Goal: Task Accomplishment & Management: Use online tool/utility

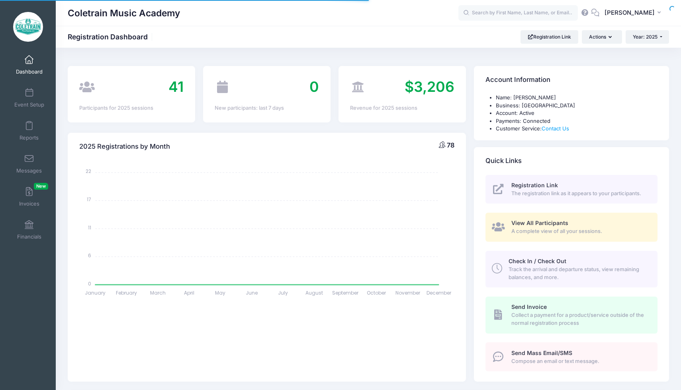
select select
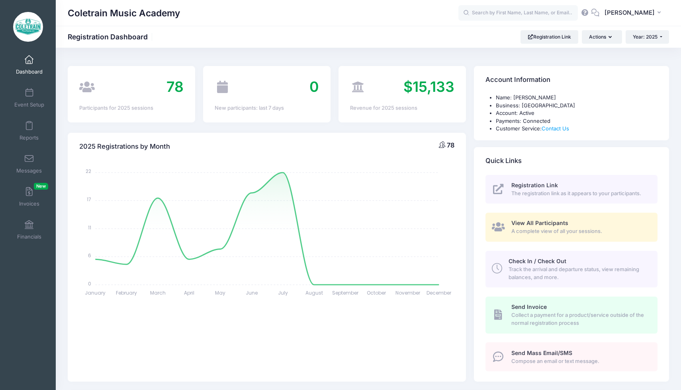
click at [552, 228] on span "A complete view of all your sessions." at bounding box center [579, 232] width 137 height 8
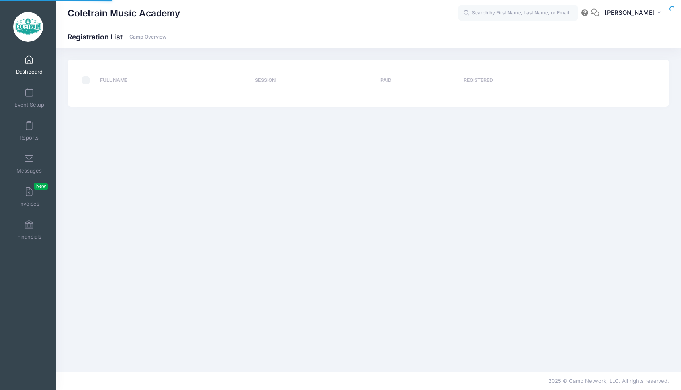
select select "10"
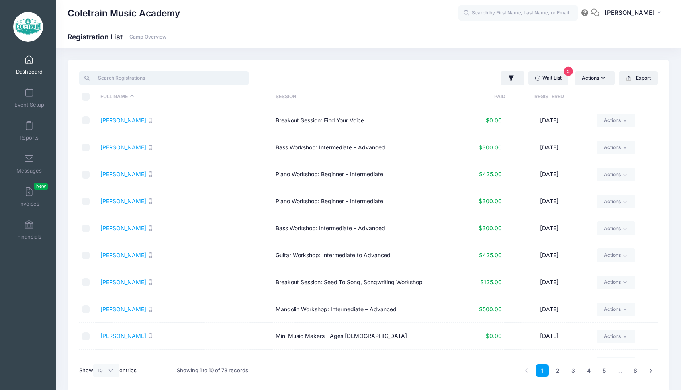
click at [183, 81] on input "search" at bounding box center [163, 78] width 169 height 14
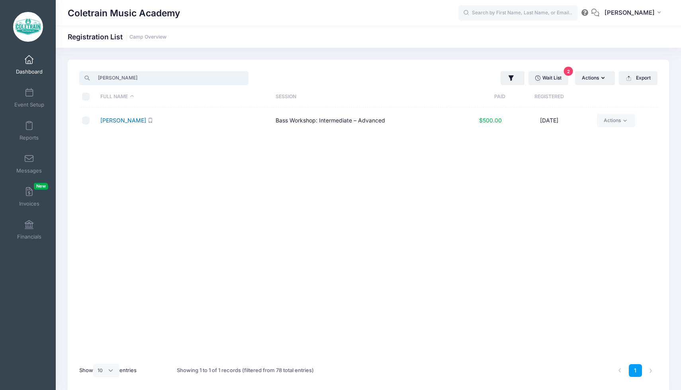
type input "naomi"
click at [133, 121] on link "Fiddes, Naomi" at bounding box center [123, 120] width 46 height 7
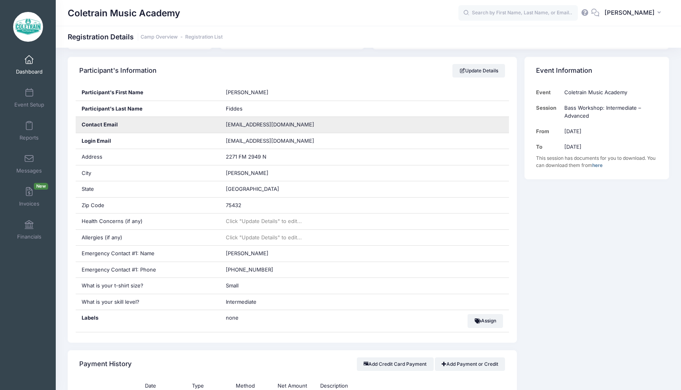
scroll to position [135, 0]
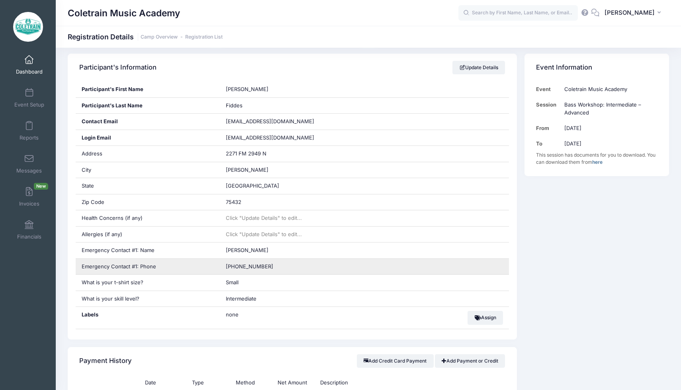
click at [262, 267] on span "(214) 893-3360" at bounding box center [249, 267] width 47 height 6
copy div "(214) 893-3360"
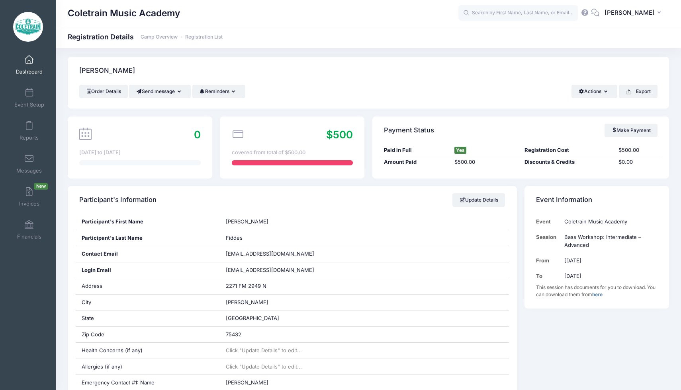
scroll to position [0, 0]
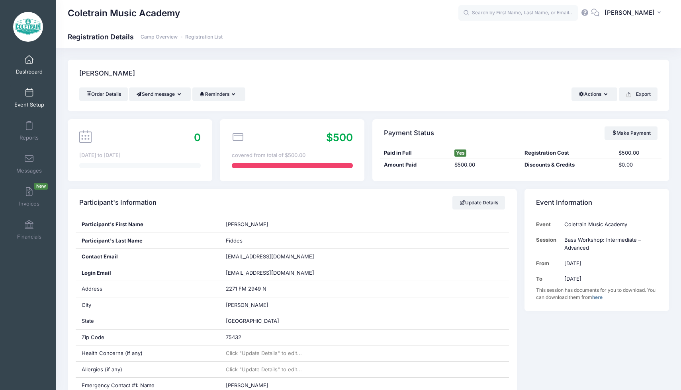
click at [33, 97] on link "Event Setup" at bounding box center [29, 98] width 38 height 28
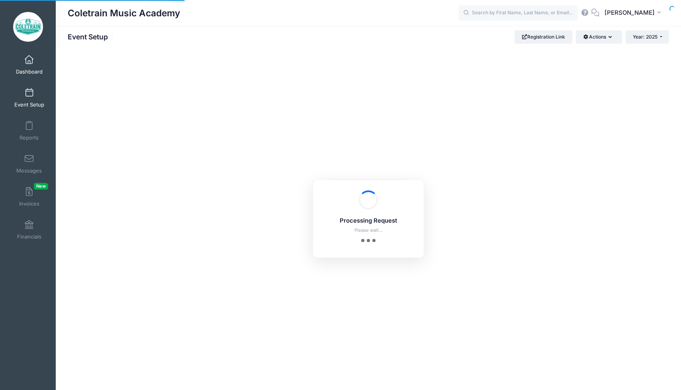
click at [29, 60] on span at bounding box center [29, 60] width 0 height 9
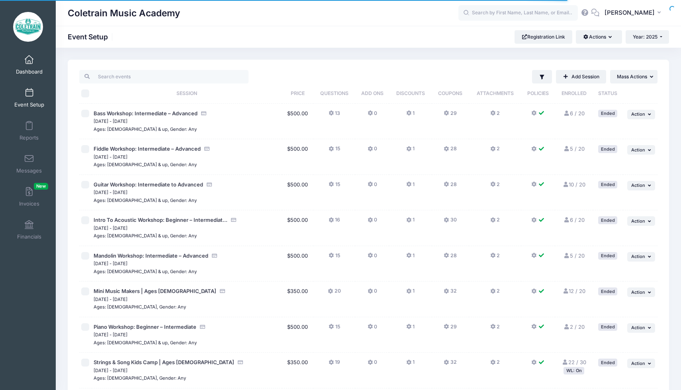
click at [29, 60] on span at bounding box center [29, 60] width 0 height 9
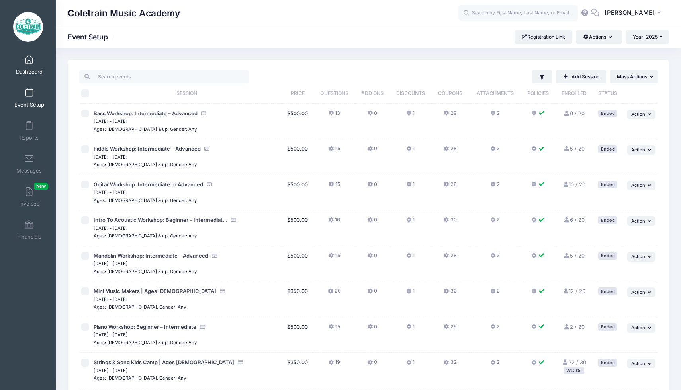
click at [29, 60] on span at bounding box center [29, 60] width 0 height 9
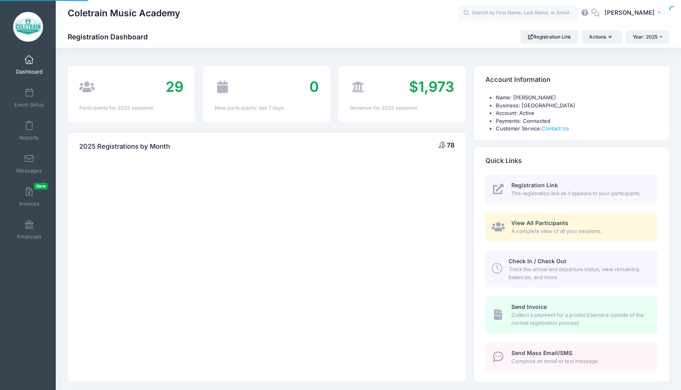
click at [29, 60] on span at bounding box center [29, 60] width 0 height 9
select select
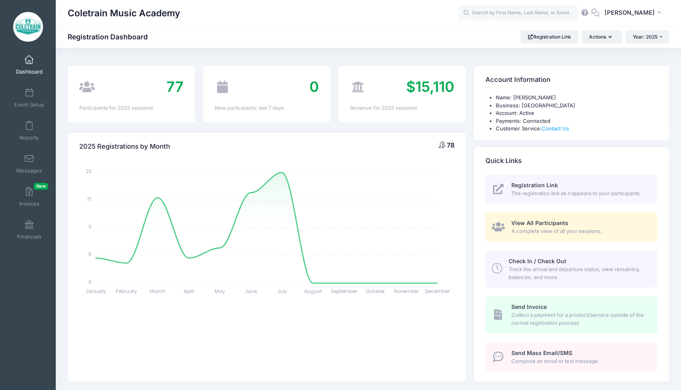
click at [551, 227] on div "View All Participants A complete view of all your sessions." at bounding box center [579, 227] width 137 height 16
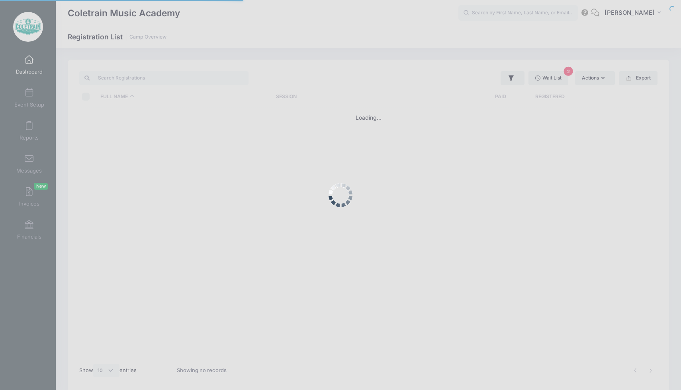
select select "10"
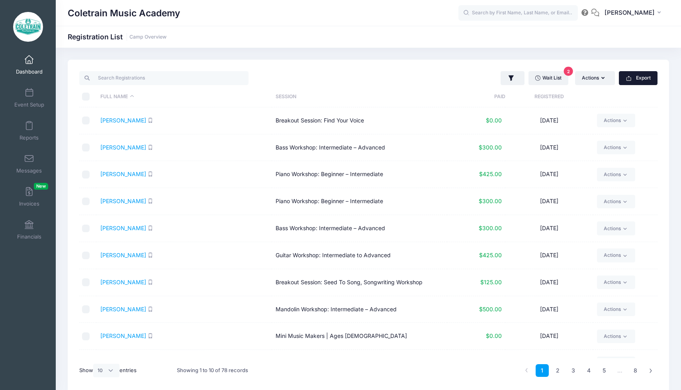
click at [642, 77] on button "Export" at bounding box center [638, 78] width 39 height 14
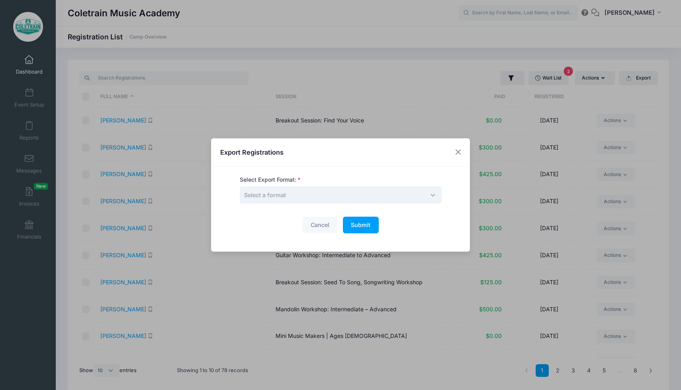
click at [378, 199] on span "Select a format" at bounding box center [341, 195] width 202 height 17
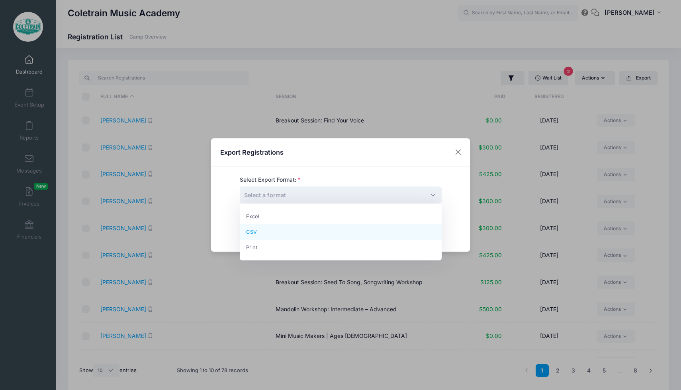
select select "csv"
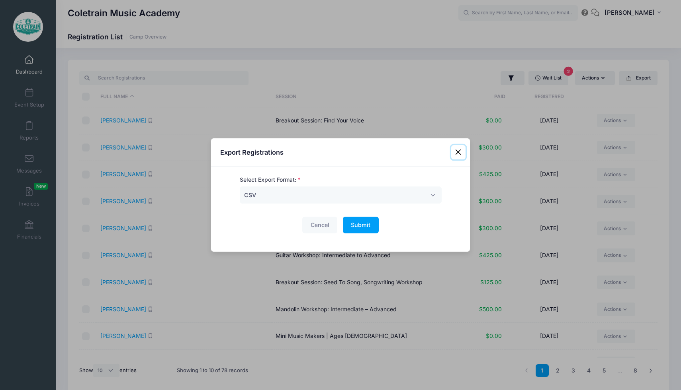
click at [459, 150] on button "Close" at bounding box center [458, 152] width 14 height 14
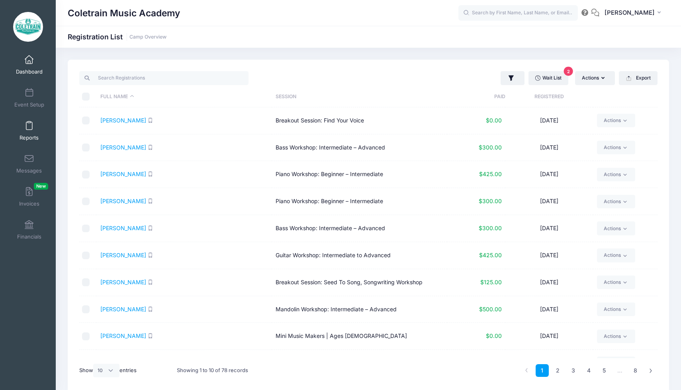
click at [28, 135] on span "Reports" at bounding box center [29, 138] width 19 height 7
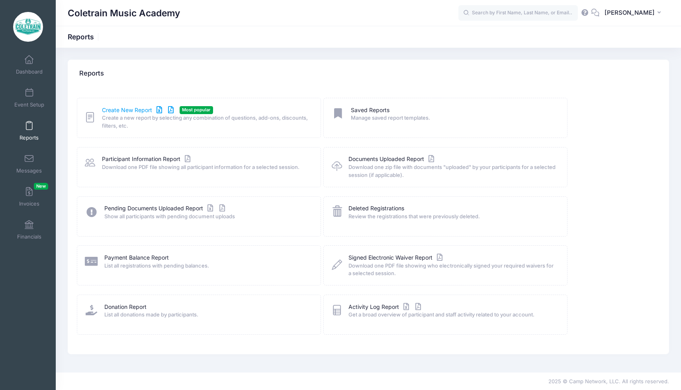
click at [132, 111] on link "Create New Report" at bounding box center [139, 110] width 74 height 8
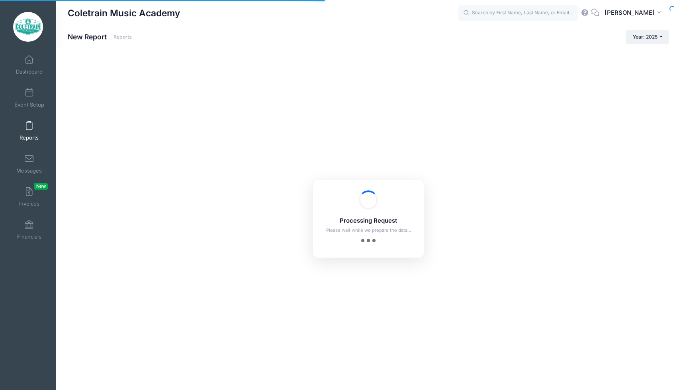
checkbox input "true"
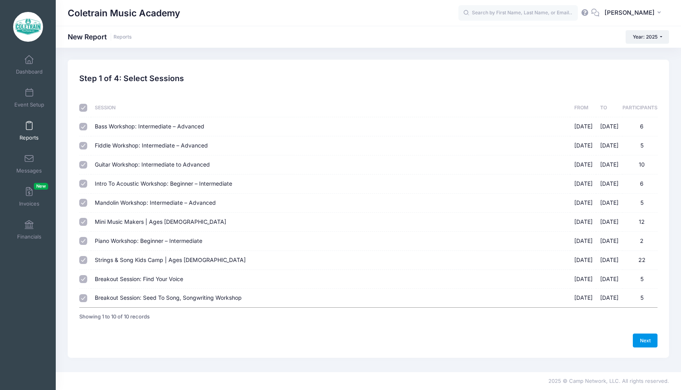
click at [644, 342] on link "Next" at bounding box center [644, 341] width 25 height 14
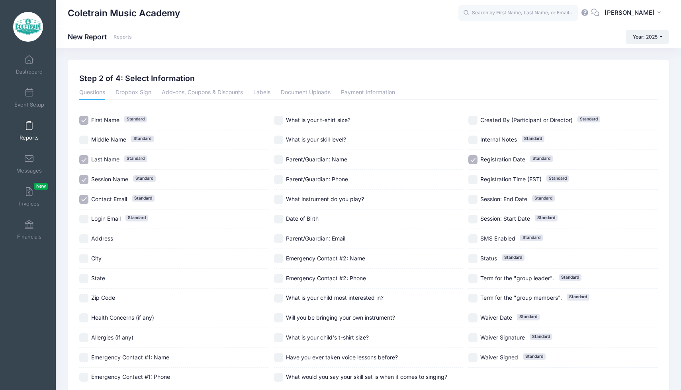
click at [90, 155] on label "Last Name Standard" at bounding box center [173, 159] width 189 height 9
checkbox input "false"
click at [87, 178] on input "Session Name Standard" at bounding box center [83, 179] width 9 height 9
checkbox input "false"
click at [85, 159] on input "Last Name Standard" at bounding box center [83, 159] width 9 height 9
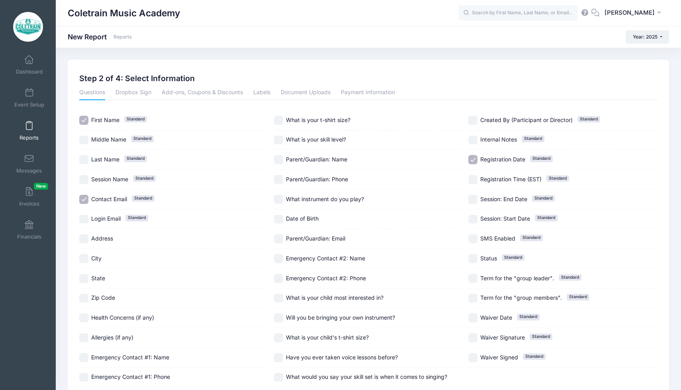
checkbox input "true"
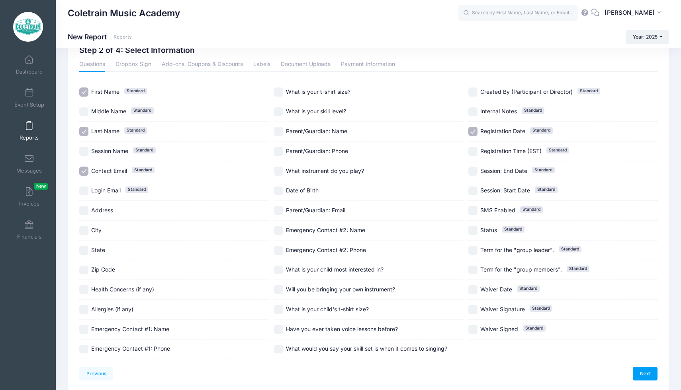
scroll to position [29, 0]
click at [471, 131] on input "Registration Date Standard" at bounding box center [472, 131] width 9 height 9
checkbox input "false"
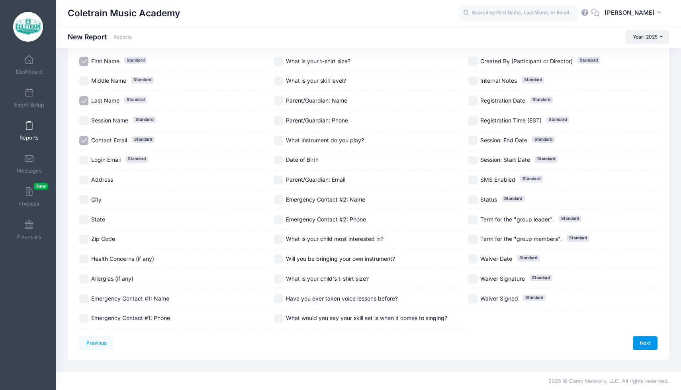
click at [645, 346] on link "Next" at bounding box center [644, 344] width 25 height 14
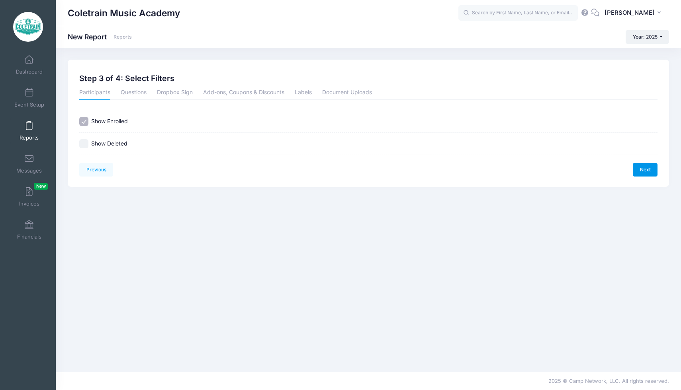
click at [642, 172] on link "Next" at bounding box center [644, 170] width 25 height 14
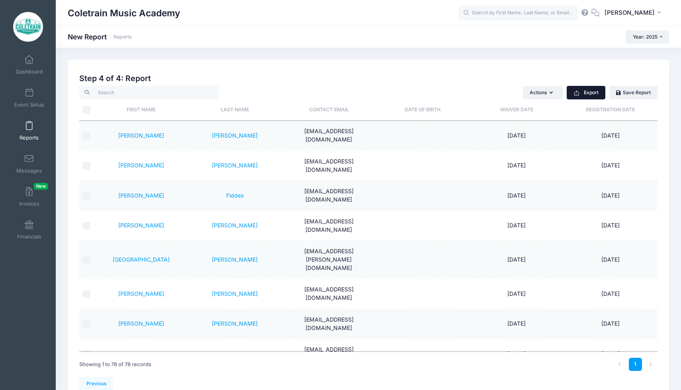
click at [591, 94] on button "Export" at bounding box center [585, 93] width 39 height 14
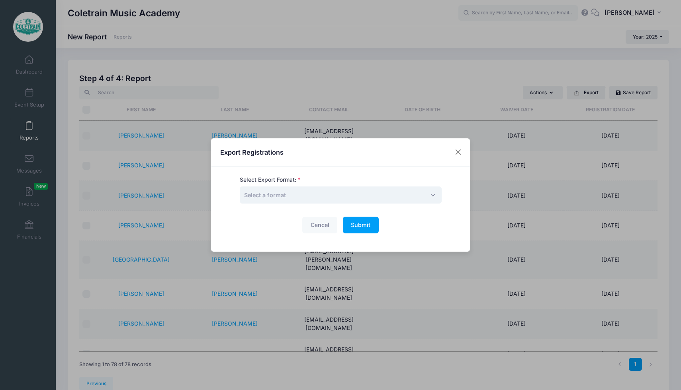
click at [369, 197] on span "Select a format" at bounding box center [341, 195] width 202 height 17
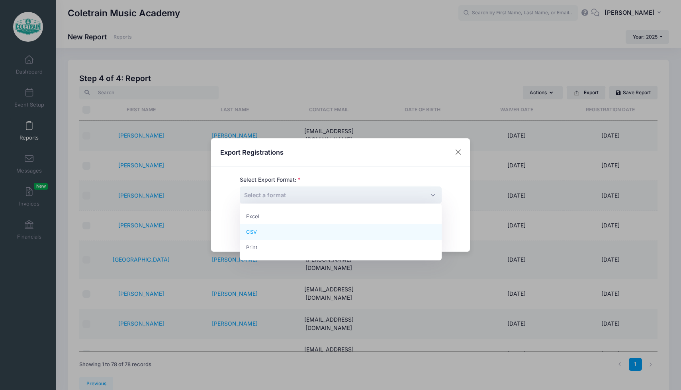
select select "csv"
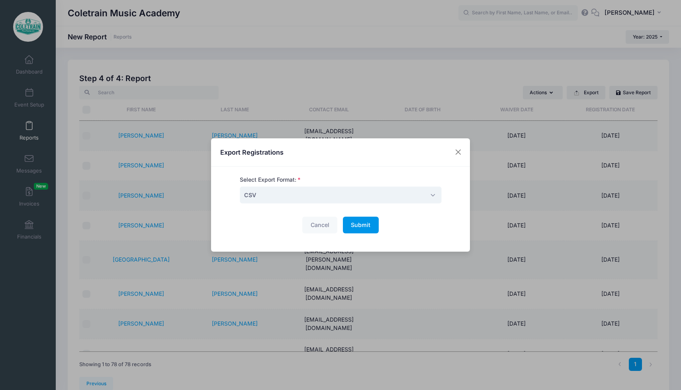
click at [361, 223] on span "Submit" at bounding box center [361, 225] width 20 height 7
